Goal: Navigation & Orientation: Understand site structure

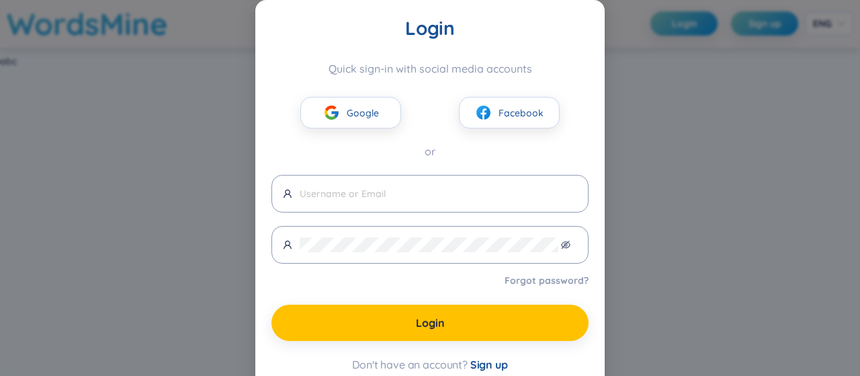
click at [133, 193] on div "Login Quick sign-in with social media accounts Google Facebook or Forgot passwo…" at bounding box center [430, 188] width 860 height 376
click at [499, 105] on span "Facebook" at bounding box center [521, 112] width 45 height 15
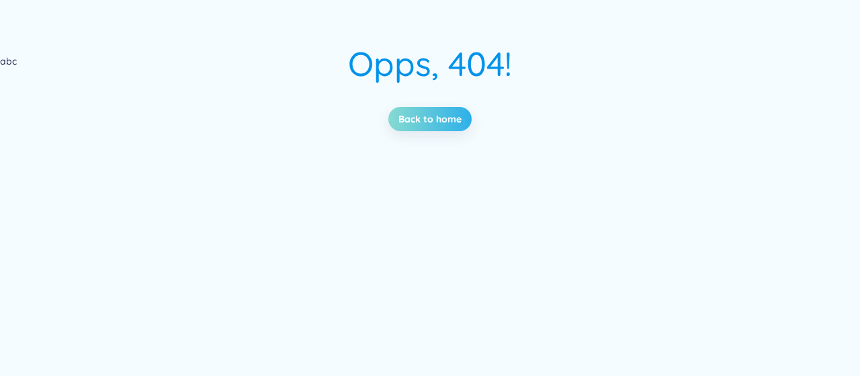
click at [425, 114] on link "Back to home" at bounding box center [429, 119] width 63 height 15
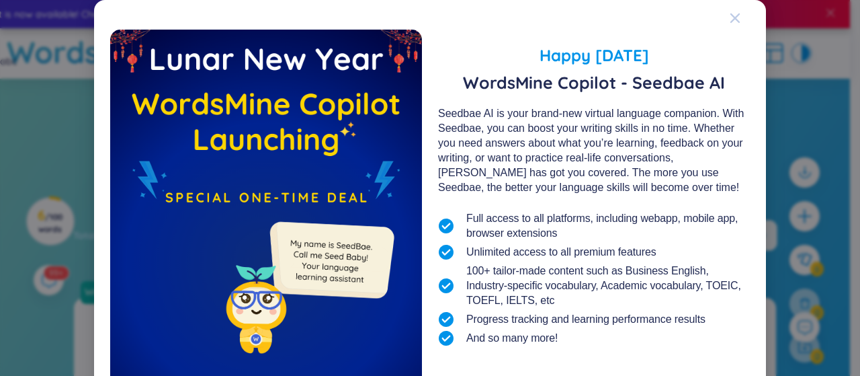
click at [730, 19] on icon "Close" at bounding box center [735, 18] width 11 height 11
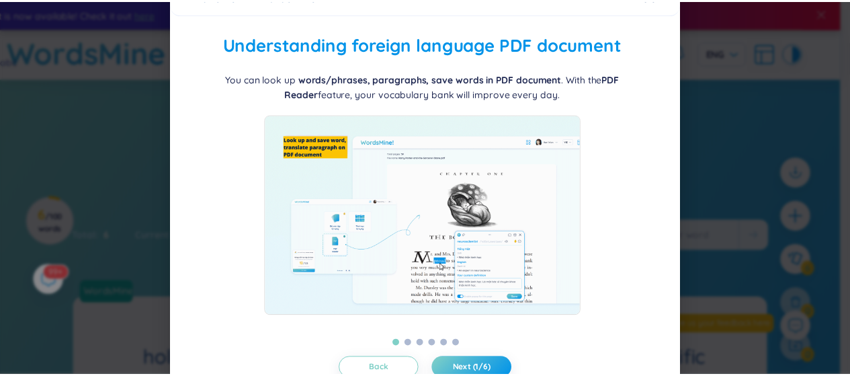
scroll to position [63, 0]
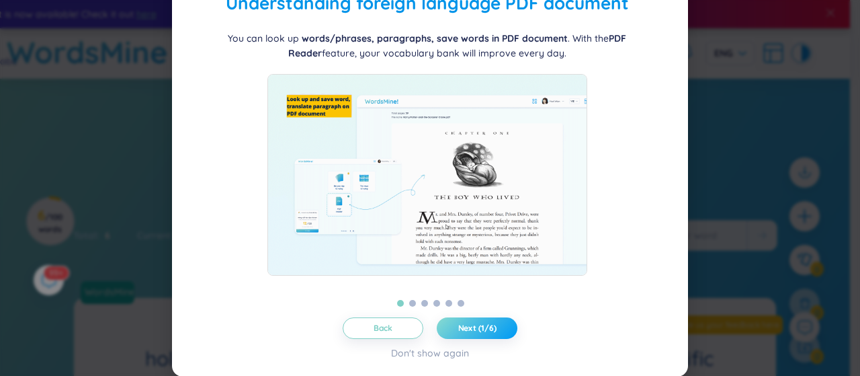
click at [458, 332] on span "Next (1/6)" at bounding box center [477, 327] width 38 height 11
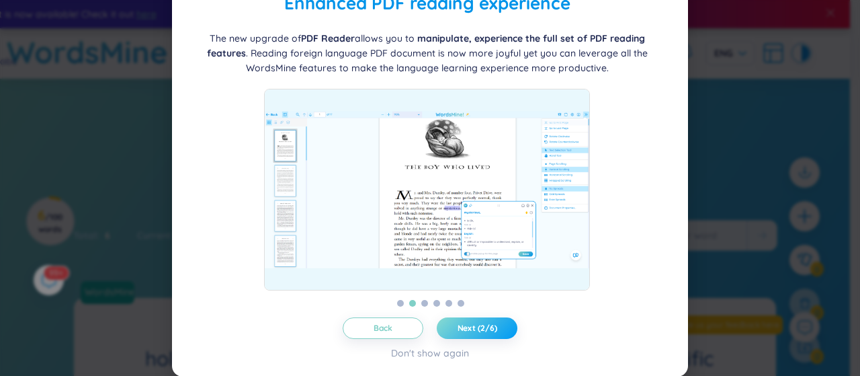
click at [458, 332] on span "Next (2/6)" at bounding box center [478, 327] width 40 height 11
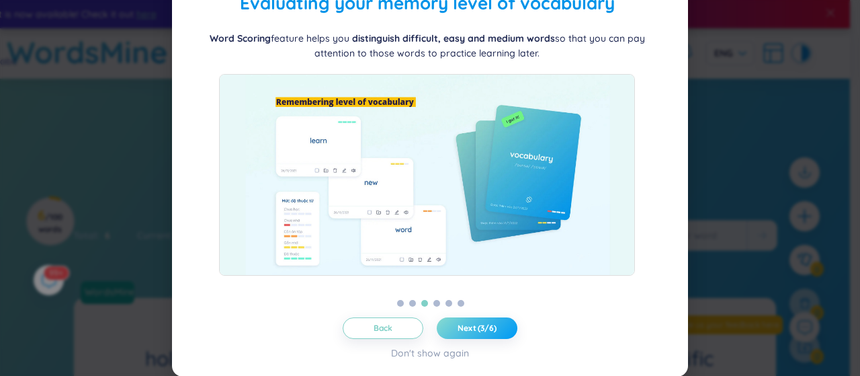
click at [458, 332] on span "Next (3/6)" at bounding box center [477, 327] width 39 height 11
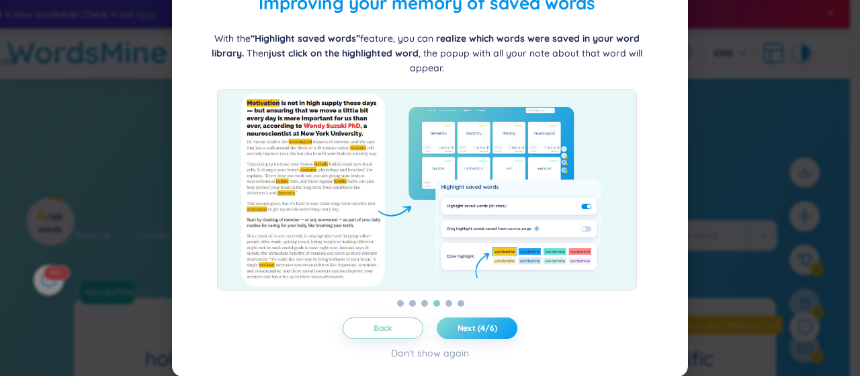
click at [458, 332] on span "Next (4/6)" at bounding box center [478, 327] width 40 height 11
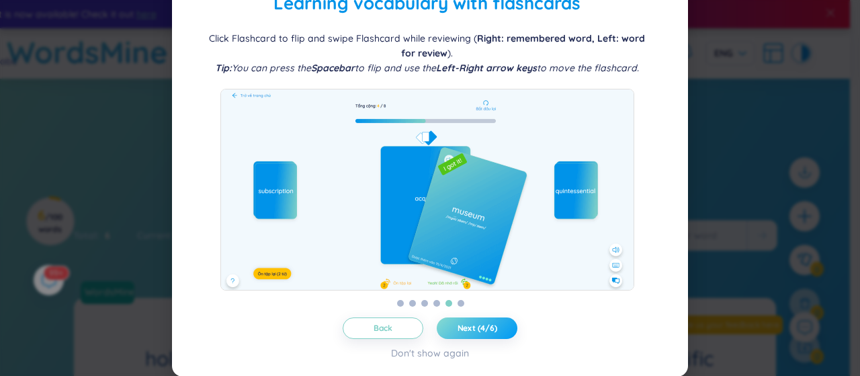
click at [458, 332] on span "Next (4/6)" at bounding box center [478, 327] width 40 height 11
click at [458, 332] on span "Next (5/6)" at bounding box center [478, 327] width 40 height 11
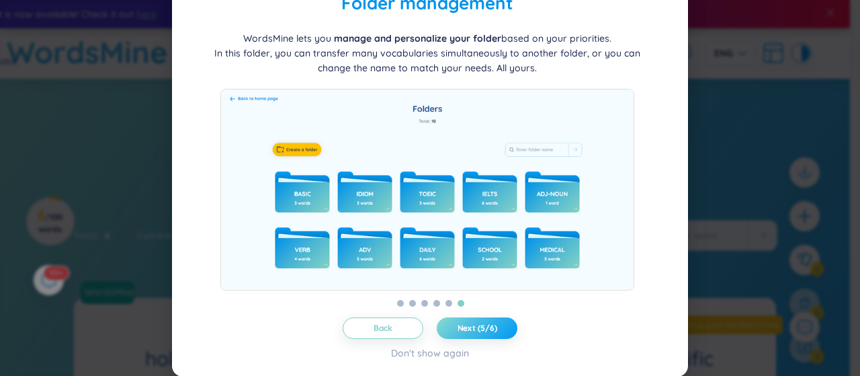
click at [458, 332] on span "Next (5/6)" at bounding box center [478, 327] width 40 height 11
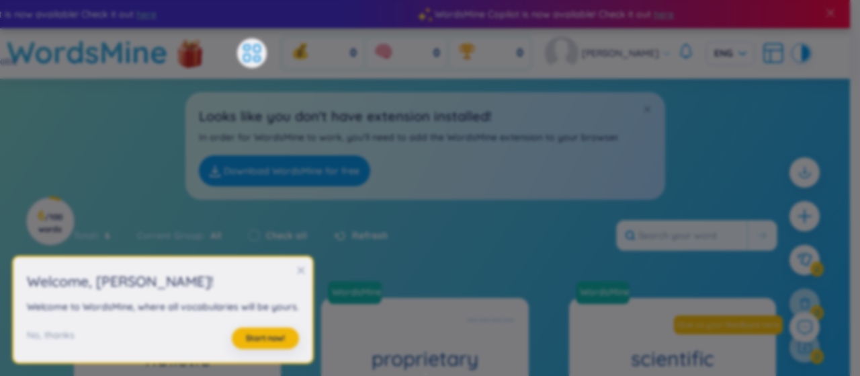
click at [458, 332] on body "WordsMine Copilot is now available! Check it out here WordsMine Copilot is now …" at bounding box center [425, 188] width 850 height 376
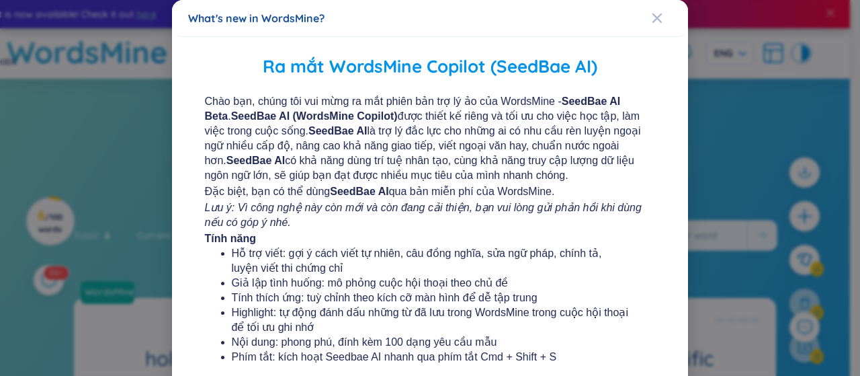
click at [642, 26] on div "What's new in WordsMine?" at bounding box center [430, 18] width 516 height 37
click at [652, 23] on icon "Close" at bounding box center [657, 18] width 11 height 11
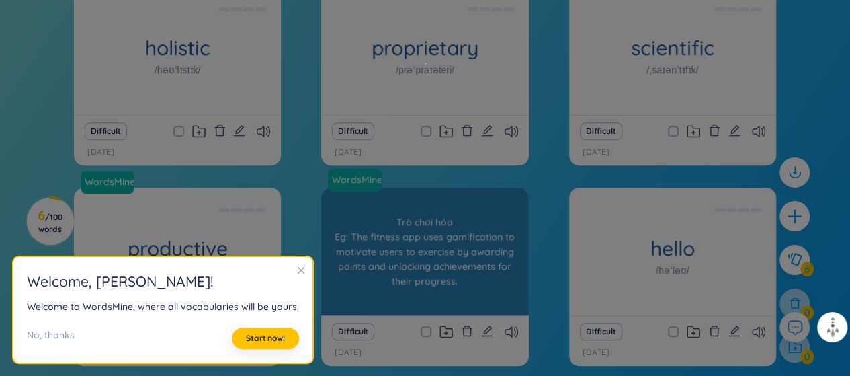
scroll to position [320, 0]
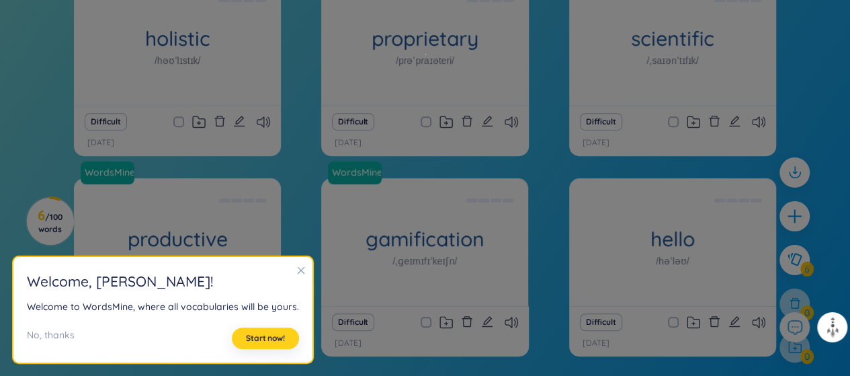
click at [280, 331] on button "Start now!" at bounding box center [265, 337] width 67 height 21
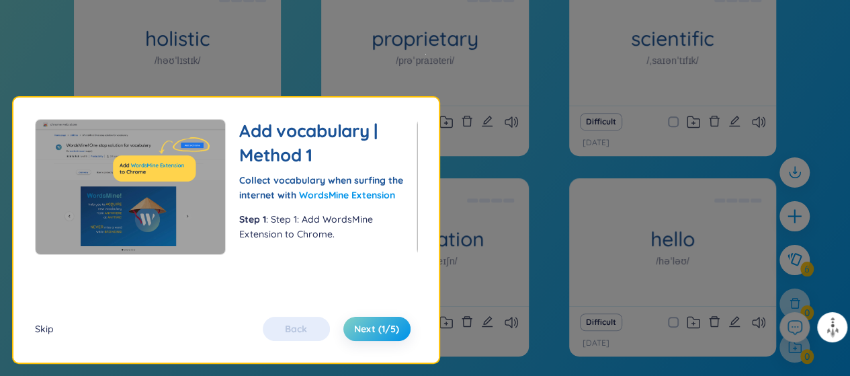
click at [42, 323] on div "Skip" at bounding box center [44, 328] width 19 height 15
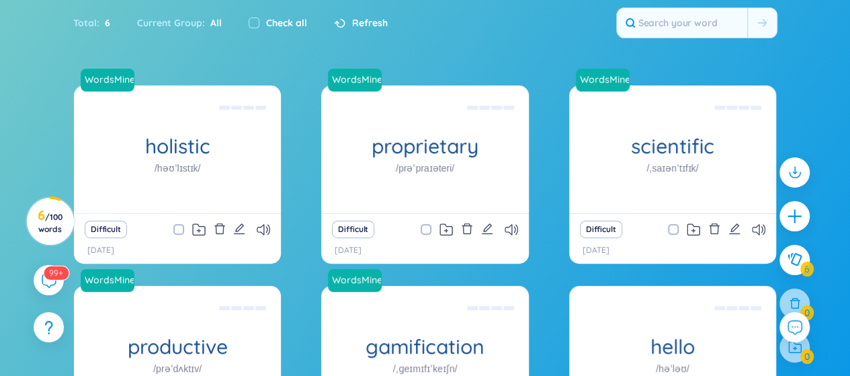
scroll to position [213, 0]
